Goal: Information Seeking & Learning: Learn about a topic

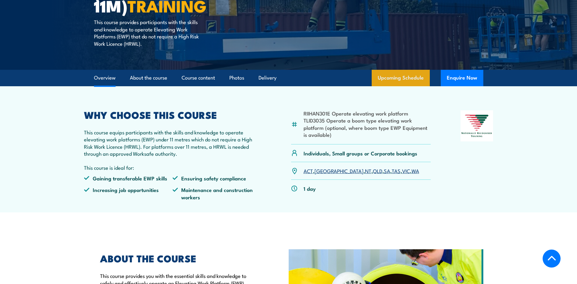
scroll to position [183, 0]
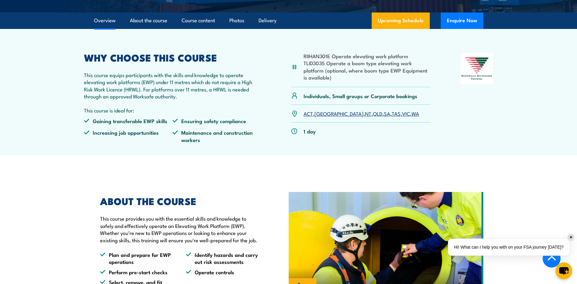
click at [412, 114] on link "WA" at bounding box center [416, 113] width 8 height 7
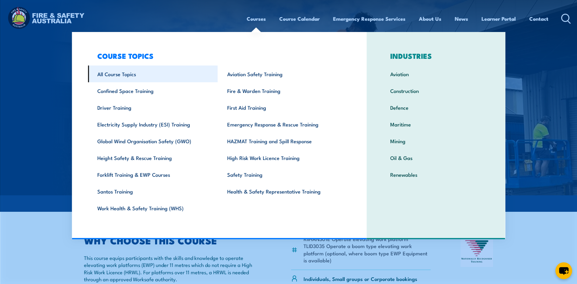
click at [134, 71] on link "All Course Topics" at bounding box center [153, 73] width 130 height 17
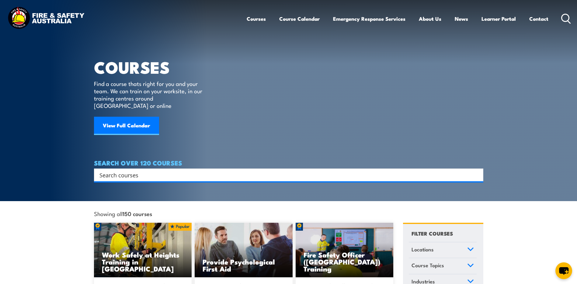
click at [564, 14] on icon at bounding box center [567, 19] width 10 height 10
type input "elevated work platform"
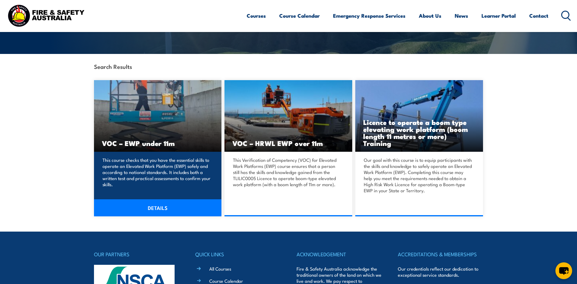
scroll to position [122, 0]
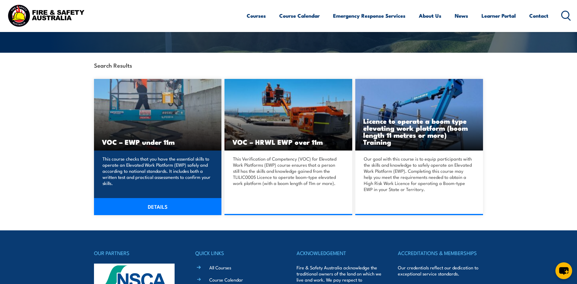
click at [162, 209] on link "DETAILS" at bounding box center [158, 206] width 128 height 17
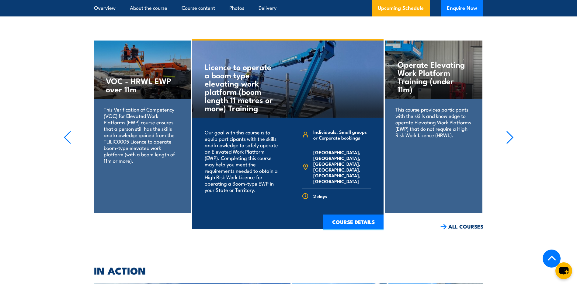
scroll to position [1096, 0]
click at [141, 177] on div "VOC - HRWL EWP over 11m This Verification of Competency (VOC) for Elevated Work…" at bounding box center [141, 126] width 97 height 173
click at [139, 124] on p "This Verification of Competency (VOC) for Elevated Work Platforms (EWP) course …" at bounding box center [142, 135] width 76 height 58
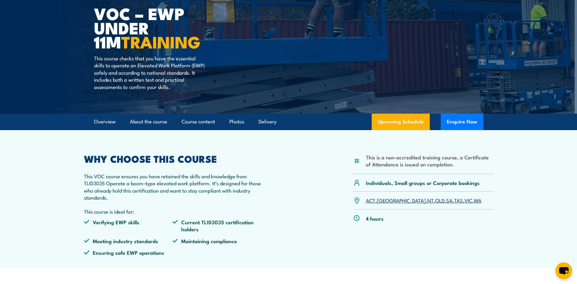
scroll to position [0, 0]
